Goal: Information Seeking & Learning: Learn about a topic

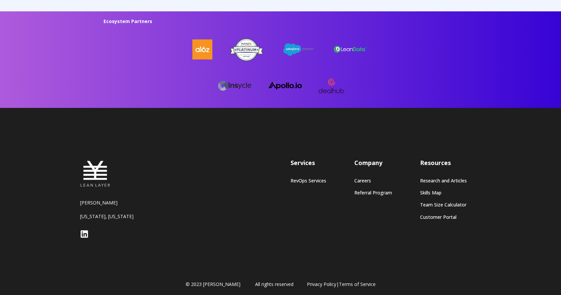
scroll to position [1794, 0]
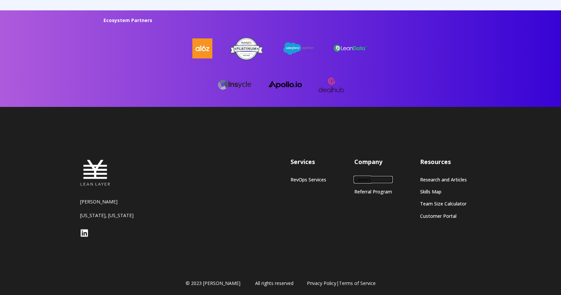
click at [359, 177] on link "Careers" at bounding box center [373, 180] width 38 height 6
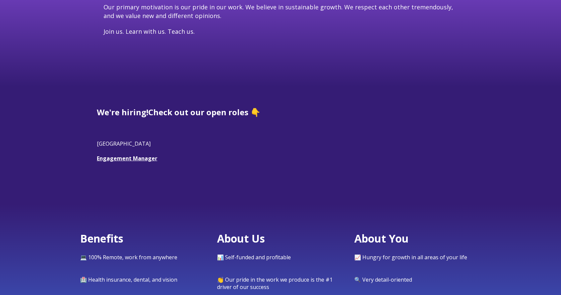
scroll to position [110, 0]
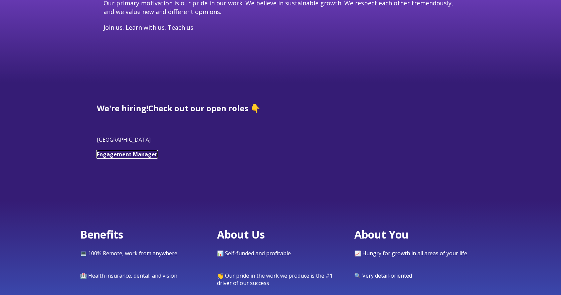
click at [114, 157] on link "Engagement Manager" at bounding box center [127, 153] width 60 height 7
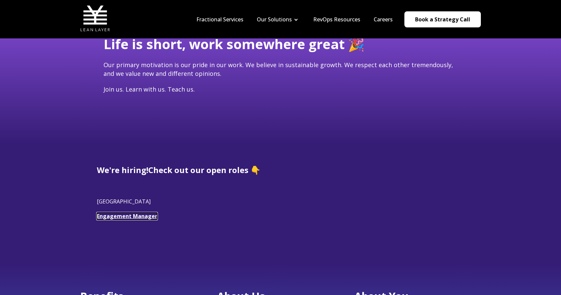
scroll to position [0, 0]
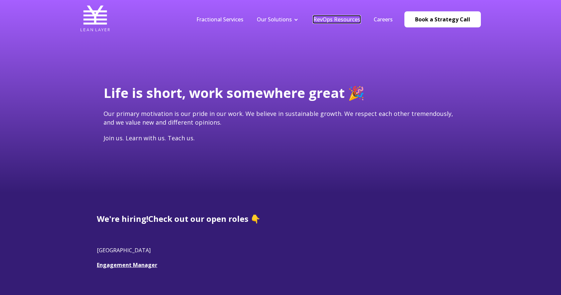
click at [319, 19] on link "RevOps Resources" at bounding box center [336, 19] width 47 height 7
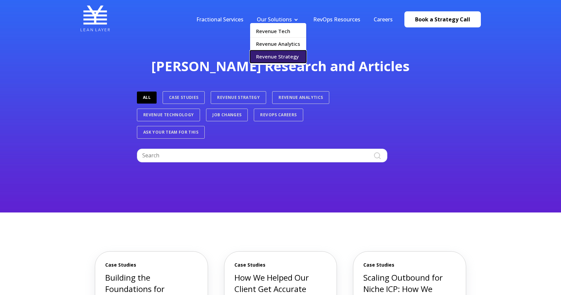
click at [275, 55] on link "Revenue Strategy" at bounding box center [278, 56] width 56 height 12
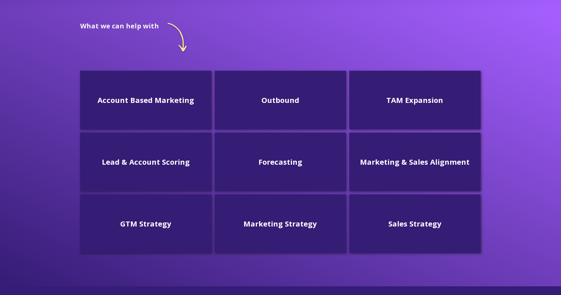
scroll to position [170, 0]
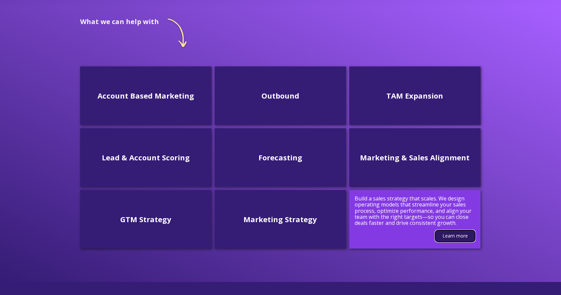
click at [445, 233] on link "Learn more" at bounding box center [455, 236] width 40 height 12
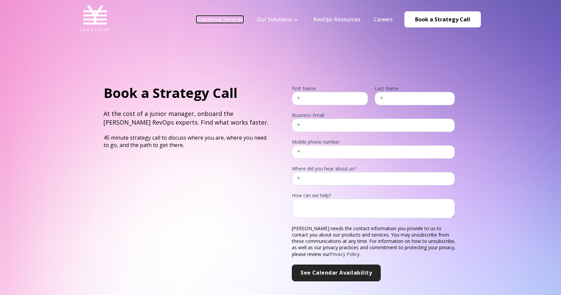
click at [210, 20] on link "Fractional Services" at bounding box center [219, 19] width 47 height 7
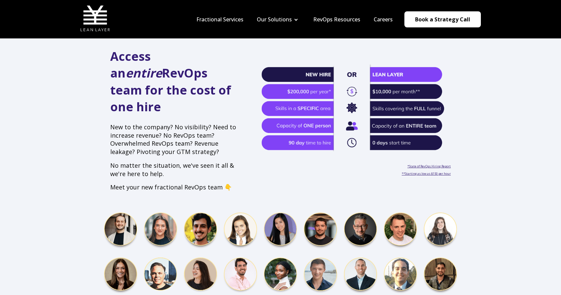
scroll to position [179, 0]
